Goal: Transaction & Acquisition: Download file/media

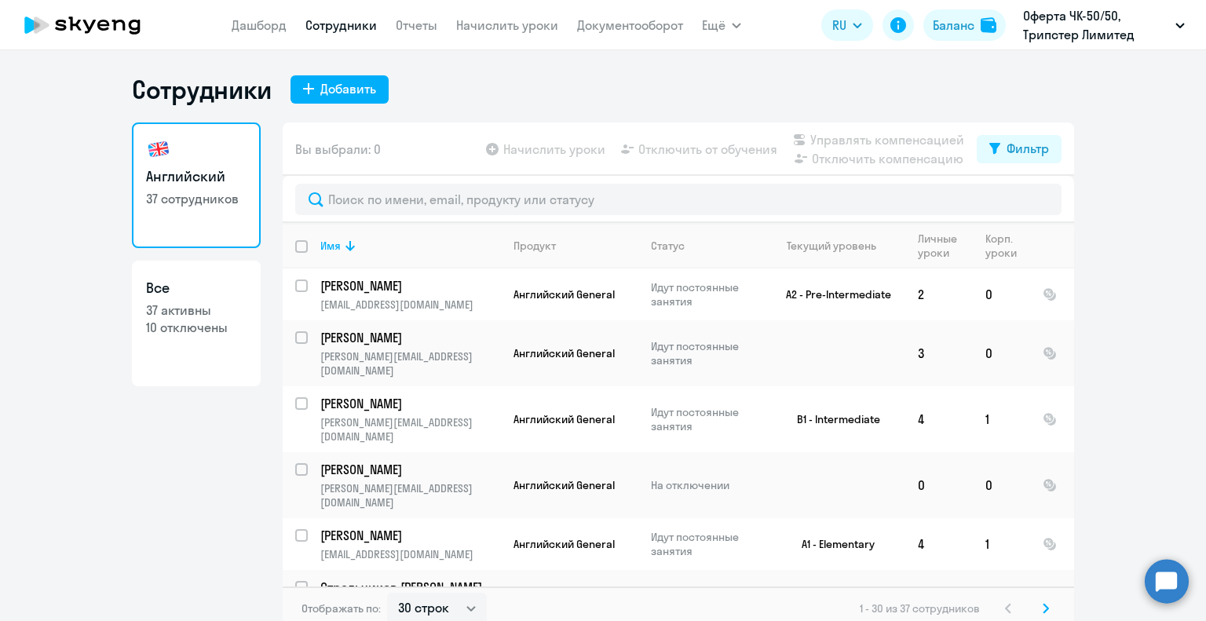
select select "30"
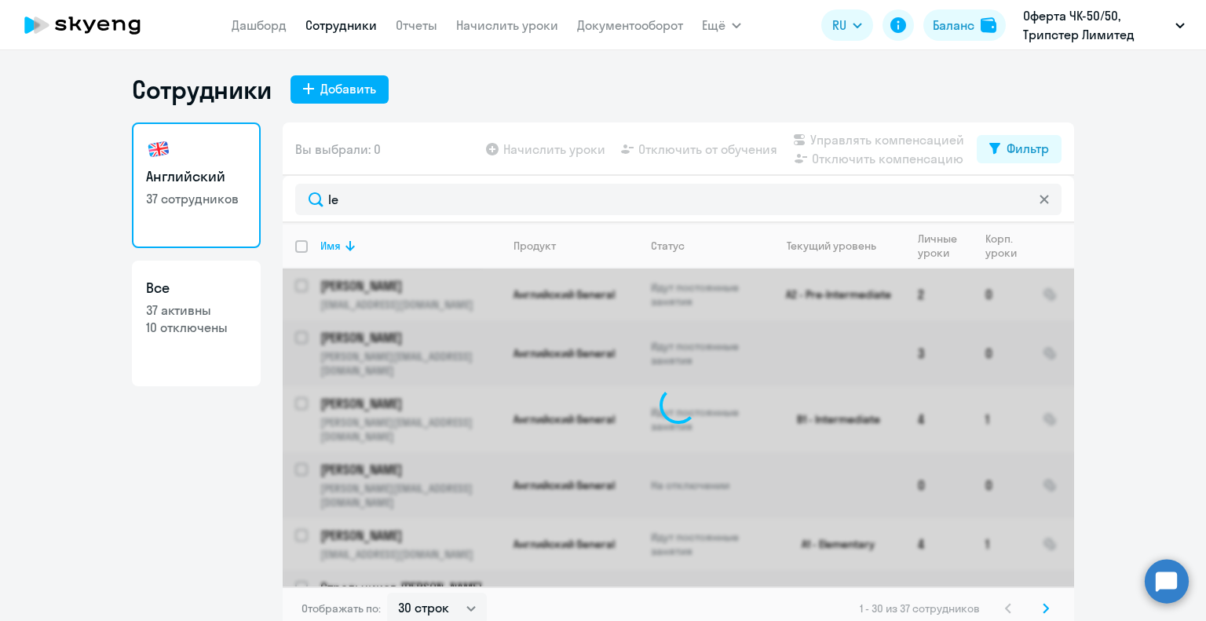
type input "l"
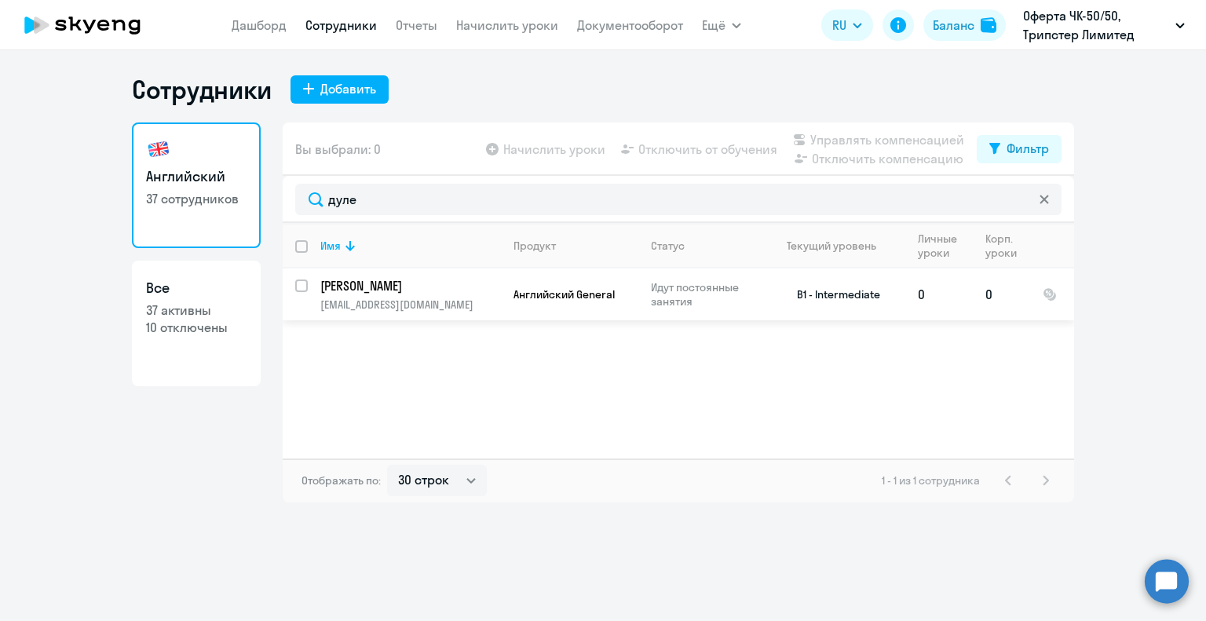
type input "дуле"
click at [385, 288] on p "[PERSON_NAME]" at bounding box center [408, 285] width 177 height 17
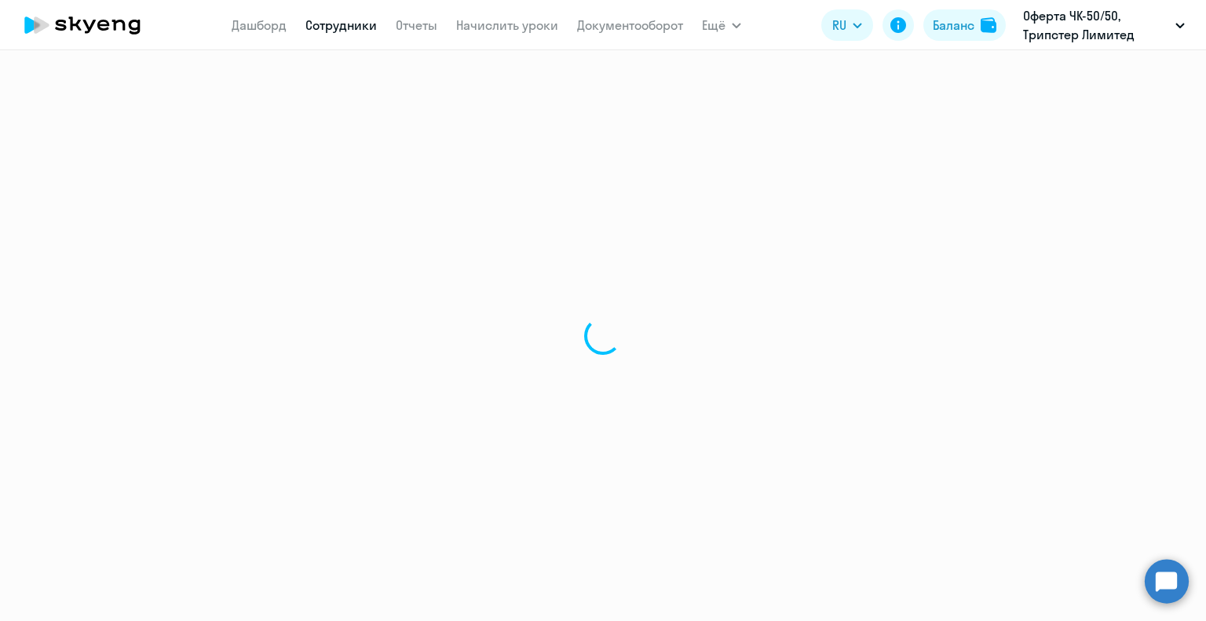
select select "english"
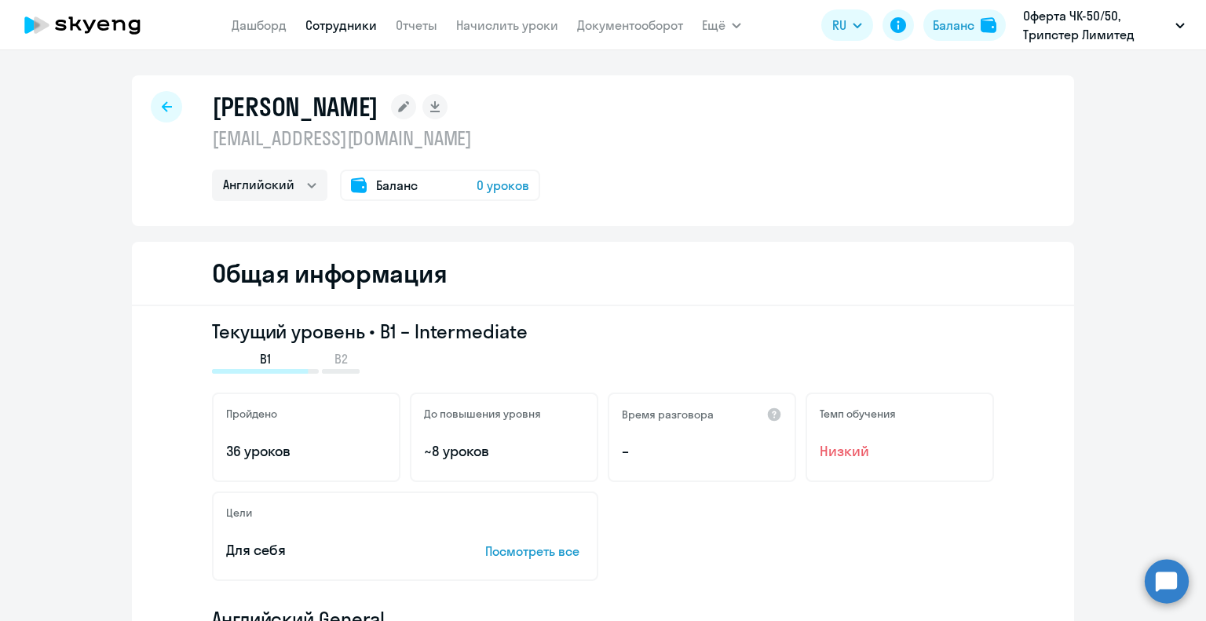
click at [162, 111] on icon at bounding box center [167, 106] width 10 height 11
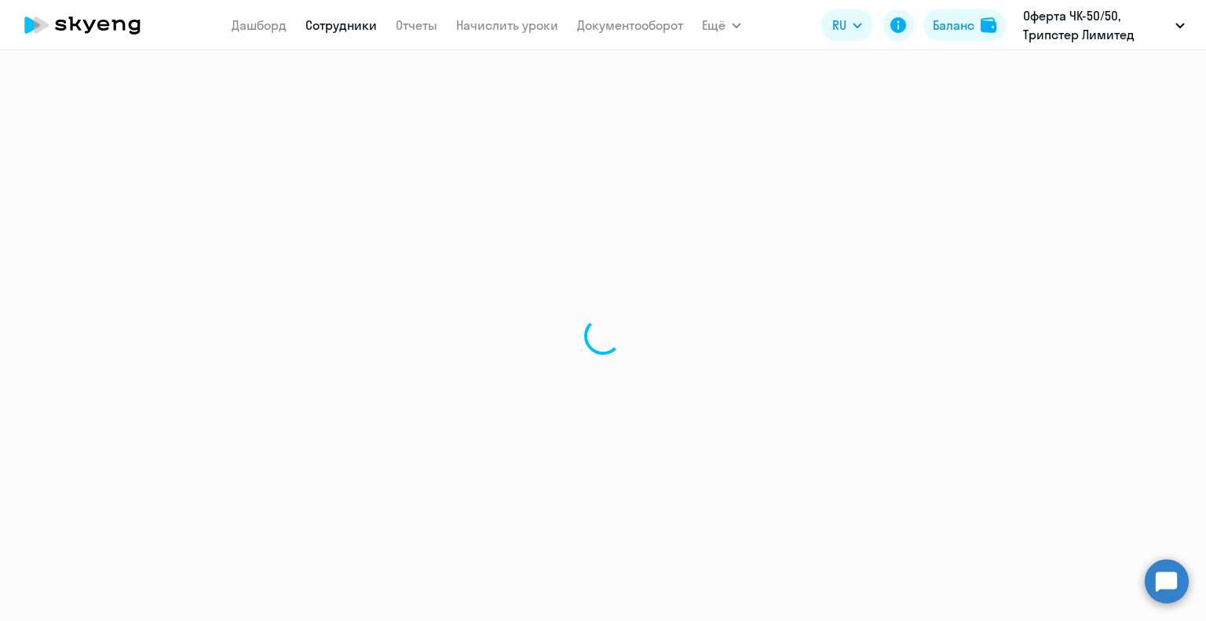
select select "30"
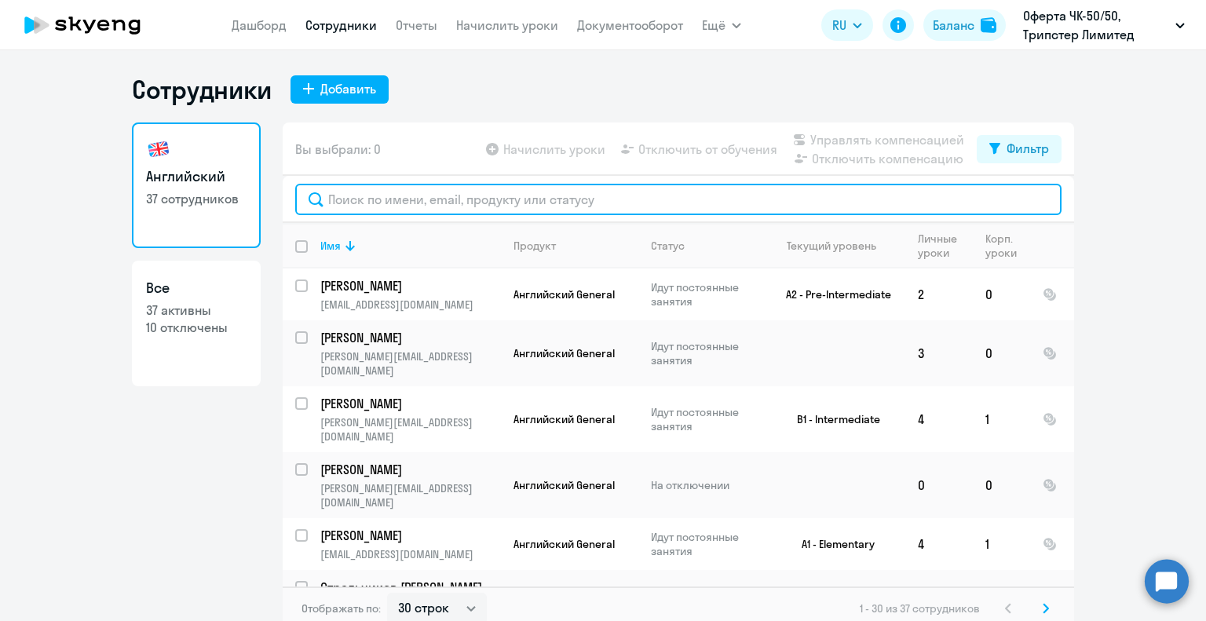
click at [355, 201] on input "text" at bounding box center [678, 199] width 766 height 31
click at [349, 201] on input "text" at bounding box center [678, 199] width 766 height 31
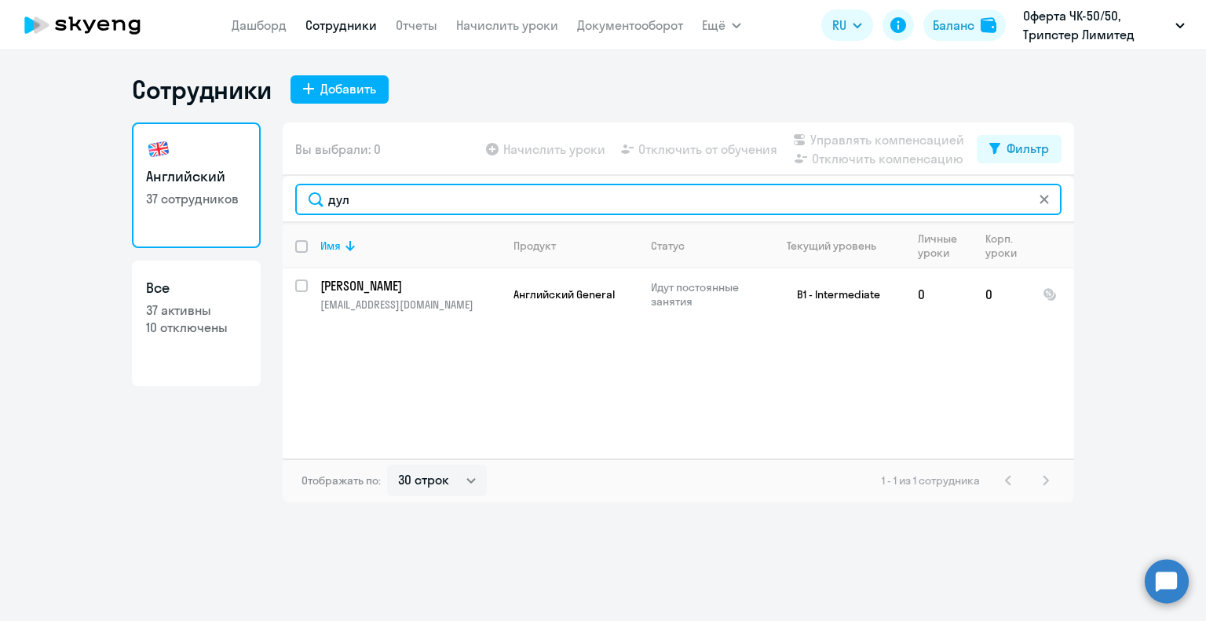
type input "дул"
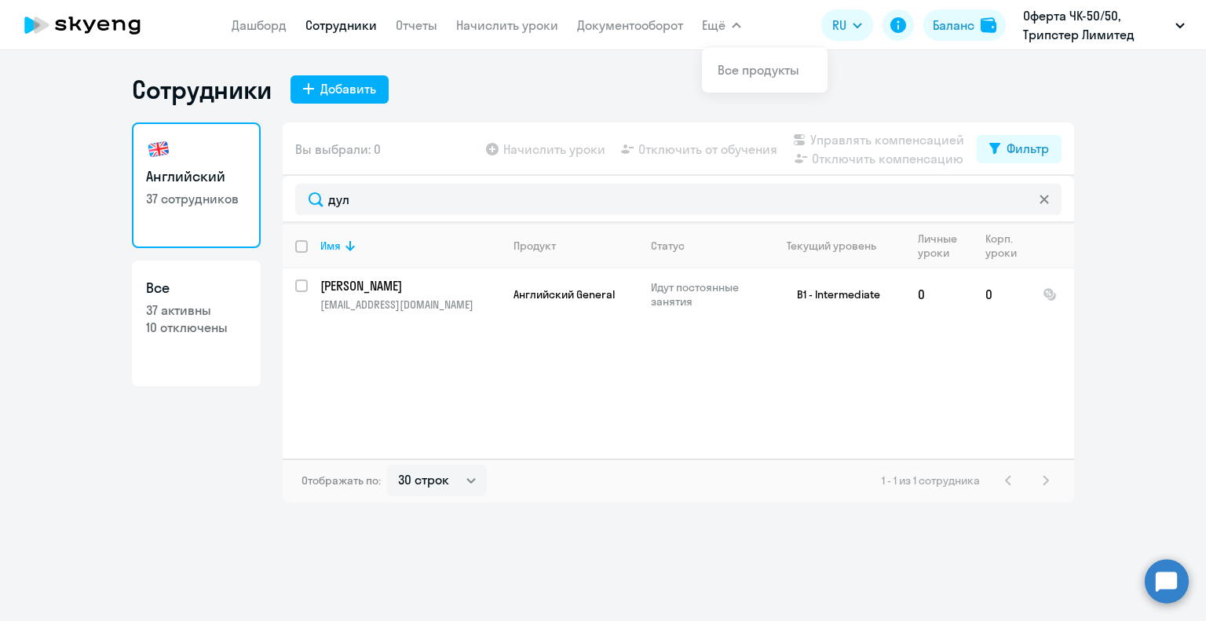
click at [1049, 197] on svg-icon at bounding box center [1044, 199] width 13 height 13
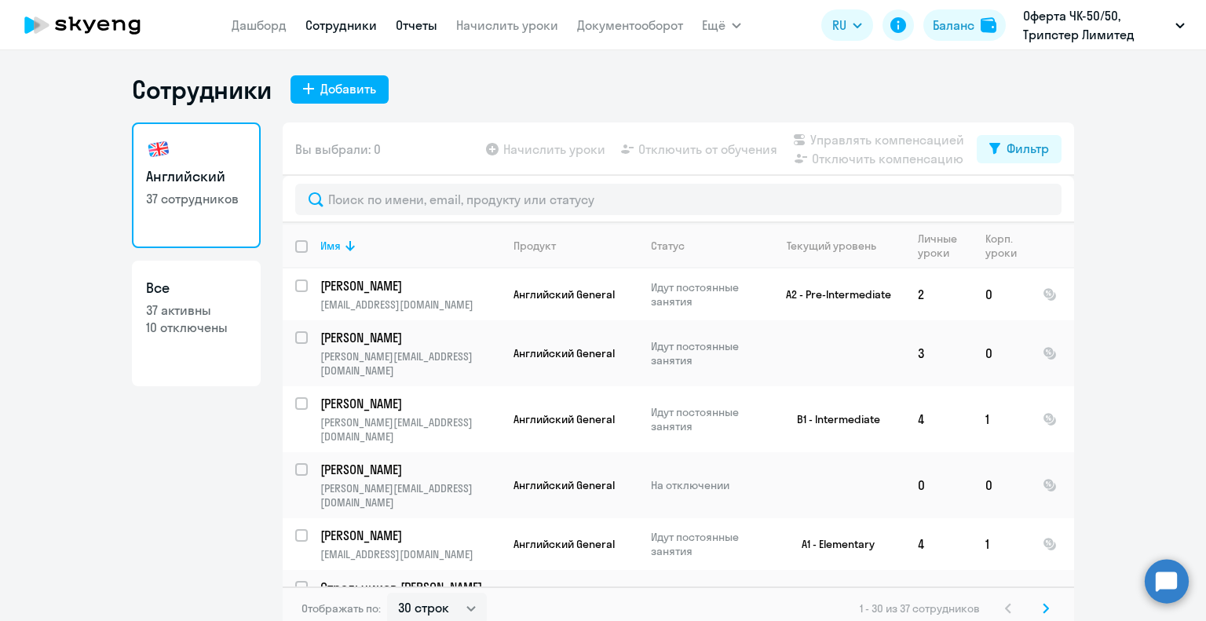
click at [415, 21] on link "Отчеты" at bounding box center [417, 25] width 42 height 16
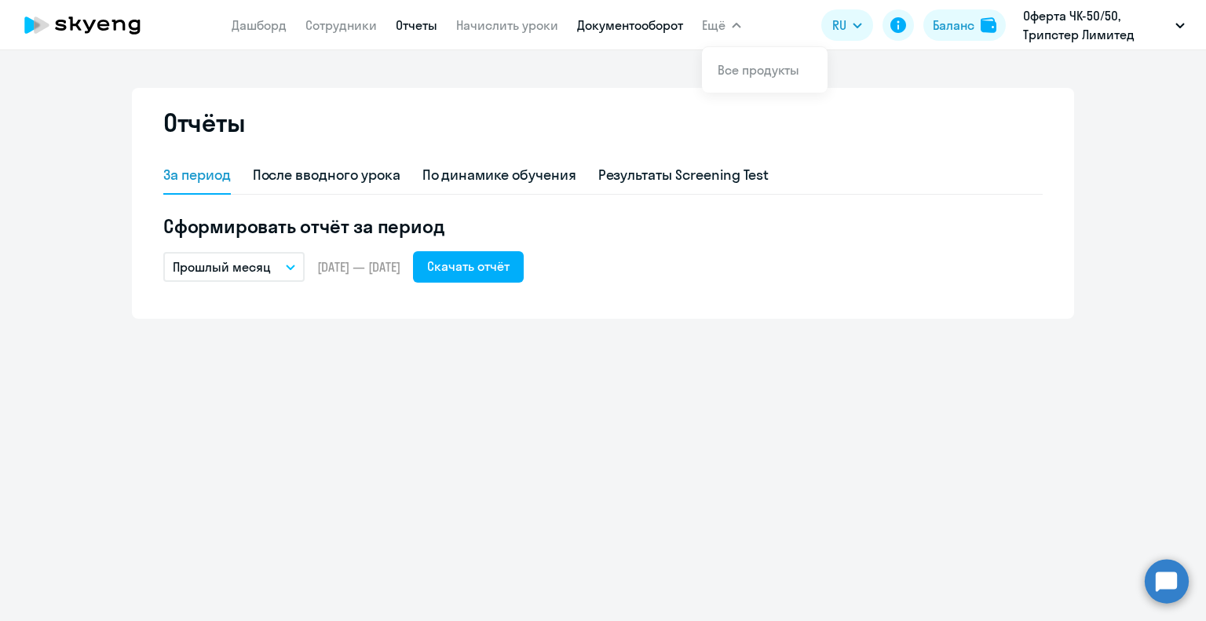
click at [642, 26] on link "Документооборот" at bounding box center [630, 25] width 106 height 16
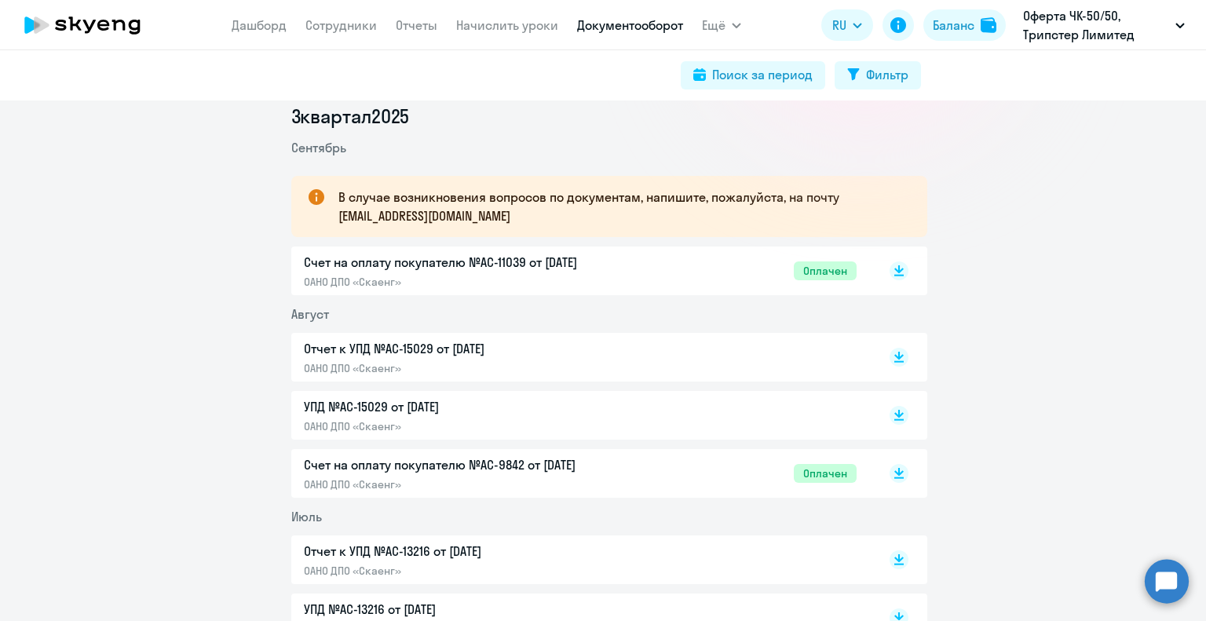
scroll to position [236, 0]
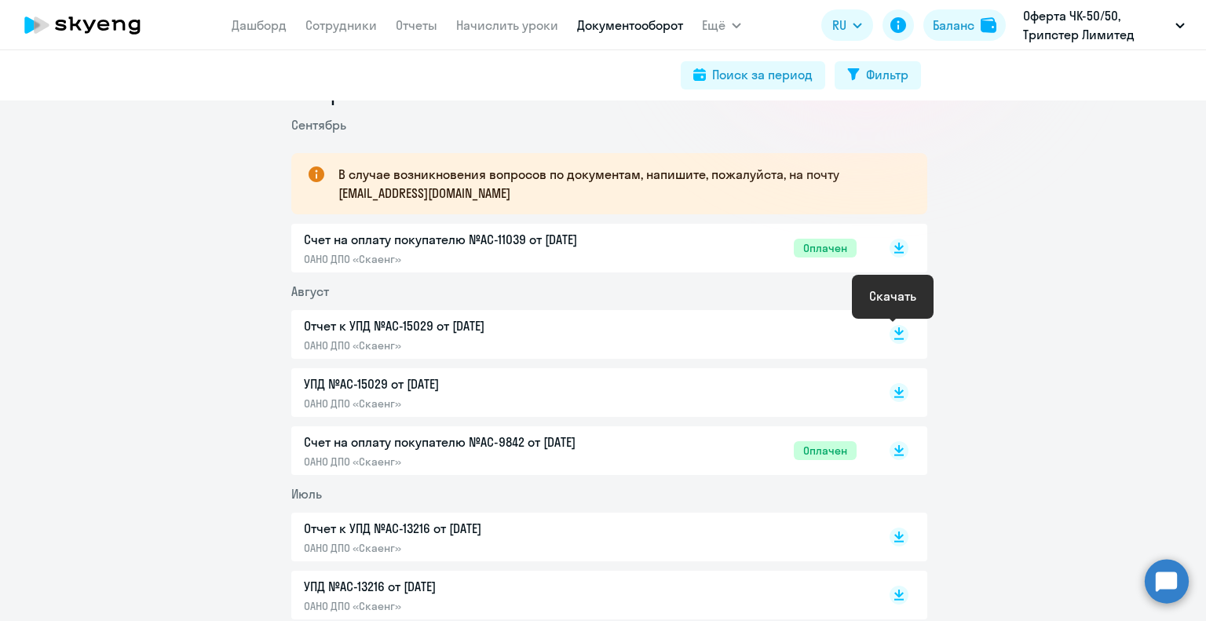
click at [894, 340] on rect at bounding box center [899, 334] width 19 height 19
